Goal: Download file/media

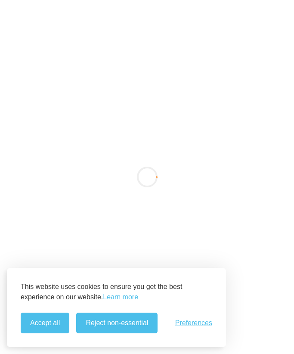
click at [52, 319] on button "Accept all" at bounding box center [45, 323] width 49 height 21
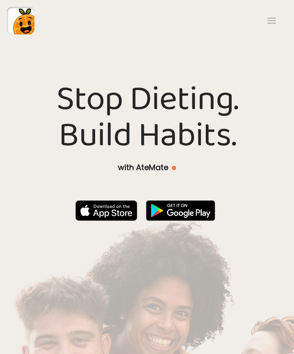
click at [271, 22] on div at bounding box center [271, 20] width 17 height 17
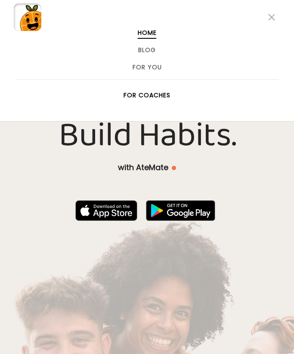
click at [159, 97] on link "For Coaches" at bounding box center [147, 95] width 47 height 7
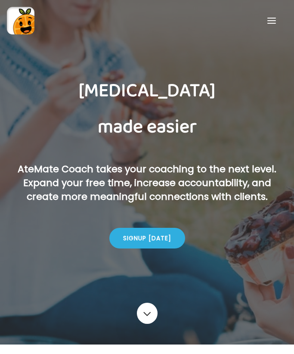
click at [162, 239] on div "Signup [DATE]" at bounding box center [147, 238] width 76 height 21
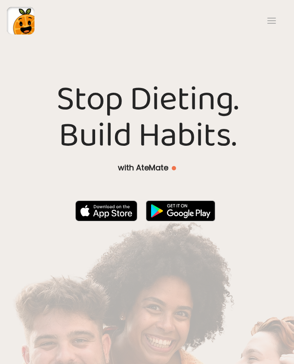
click at [270, 21] on span at bounding box center [272, 20] width 9 height 1
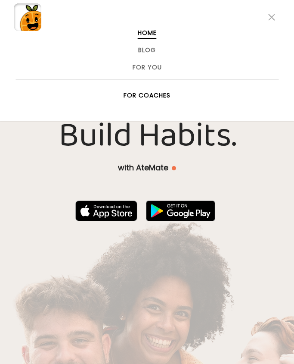
click at [151, 67] on link "For You" at bounding box center [147, 67] width 29 height 7
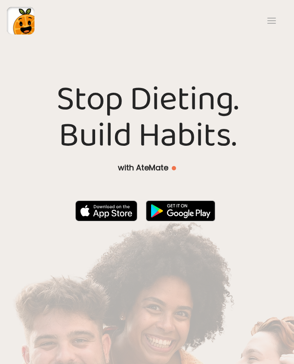
click at [116, 212] on img at bounding box center [106, 210] width 62 height 21
